Goal: Task Accomplishment & Management: Use online tool/utility

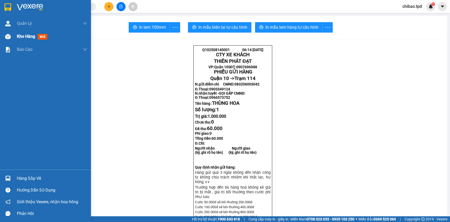
click at [41, 36] on span "mới" at bounding box center [43, 37] width 10 height 6
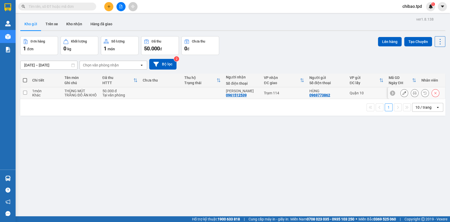
click at [412, 95] on button at bounding box center [414, 92] width 7 height 9
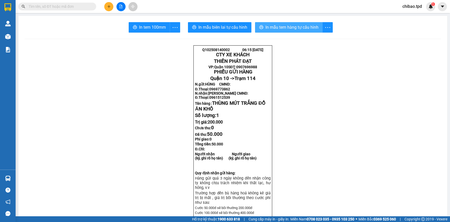
click at [292, 31] on button "In mẫu tem hàng tự cấu hình" at bounding box center [289, 27] width 68 height 10
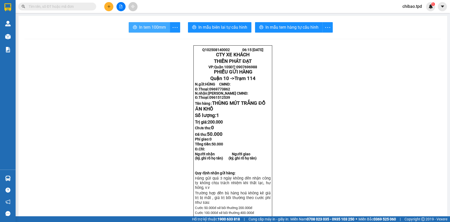
click at [139, 27] on span "In tem 100mm" at bounding box center [152, 27] width 27 height 7
